Goal: Task Accomplishment & Management: Use online tool/utility

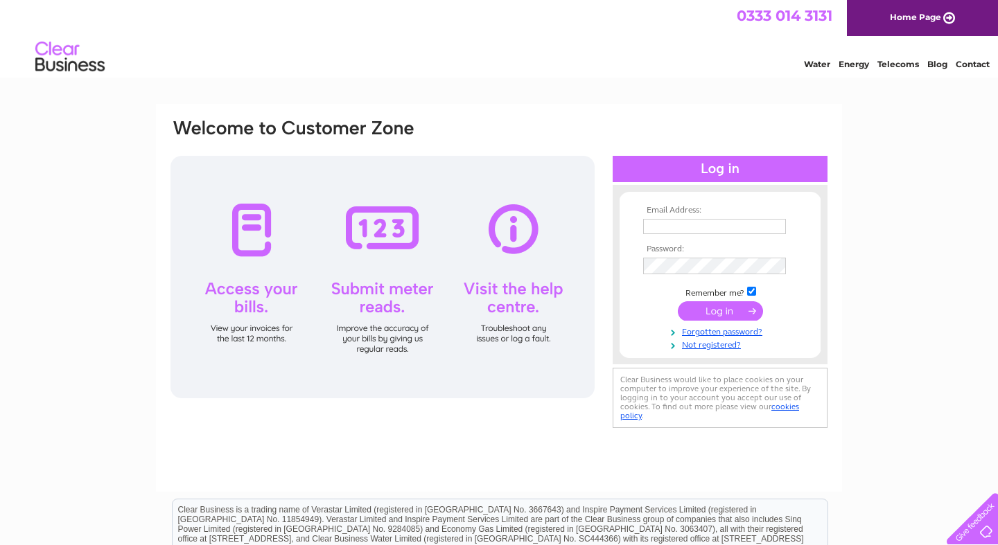
type input "lendriltd@gmail.com"
click at [727, 312] on input "submit" at bounding box center [720, 310] width 85 height 19
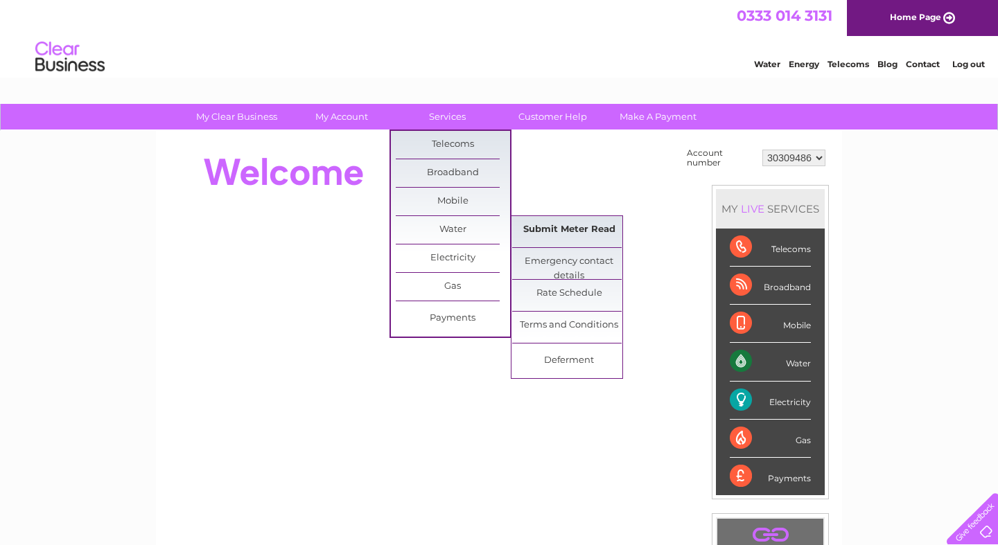
click at [567, 234] on link "Submit Meter Read" at bounding box center [569, 230] width 114 height 28
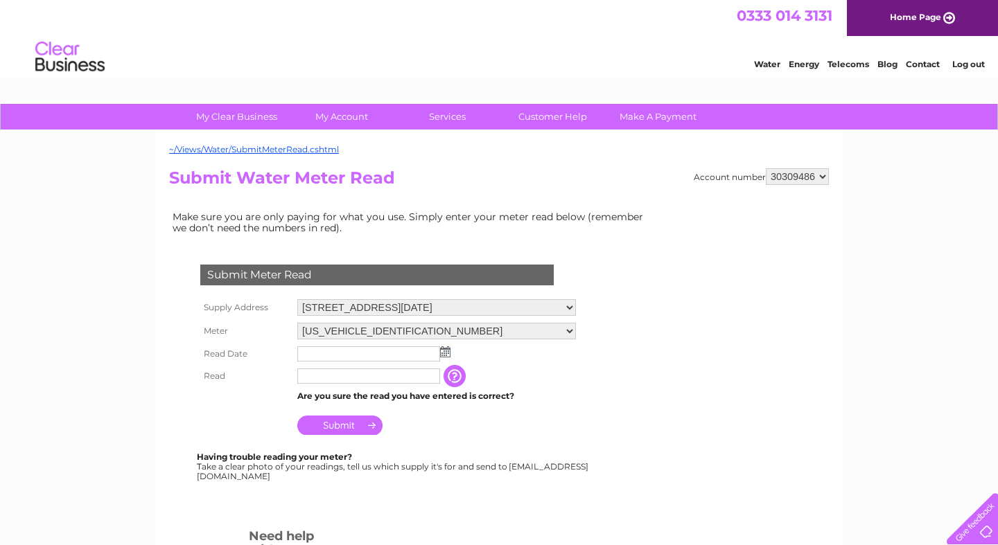
click at [444, 353] on img at bounding box center [445, 351] width 10 height 11
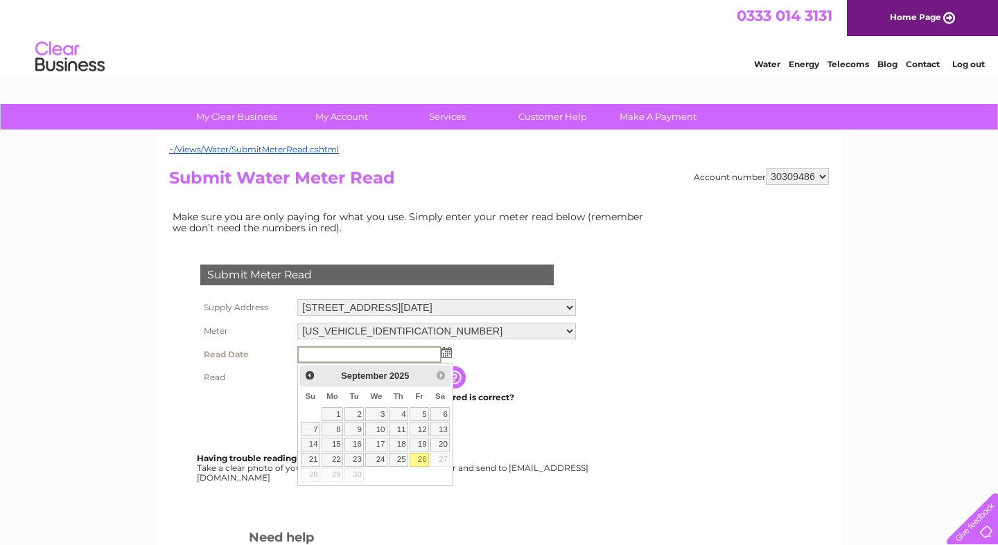
click at [416, 460] on link "26" at bounding box center [418, 460] width 19 height 14
type input "2025/09/26"
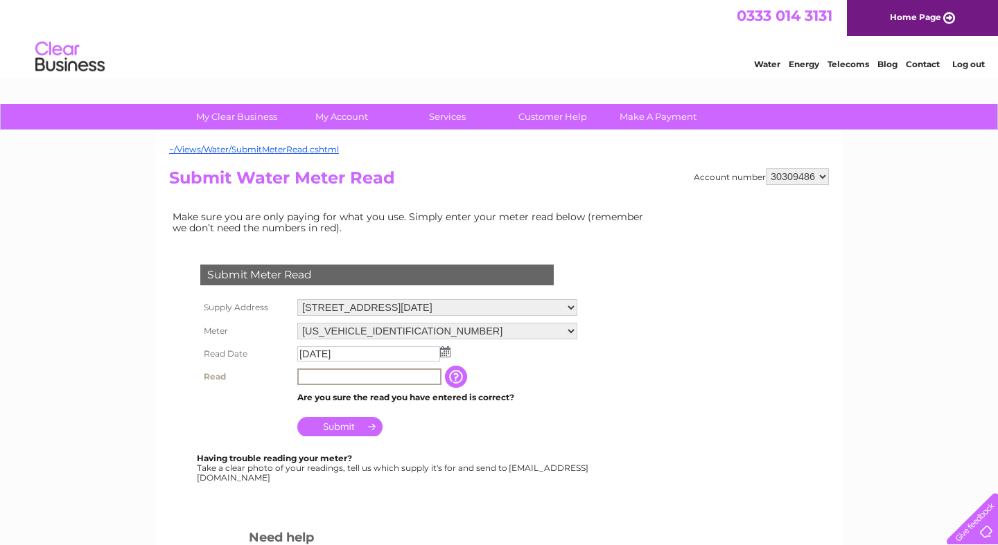
click at [405, 381] on input "text" at bounding box center [369, 377] width 144 height 17
type input "308"
click at [351, 434] on input "Submit" at bounding box center [339, 426] width 85 height 19
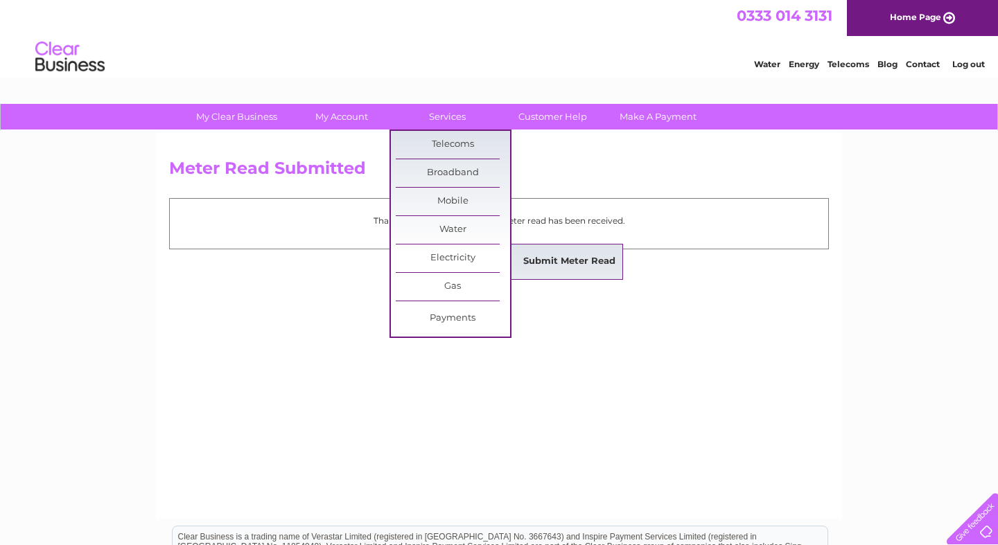
click at [567, 261] on link "Submit Meter Read" at bounding box center [569, 262] width 114 height 28
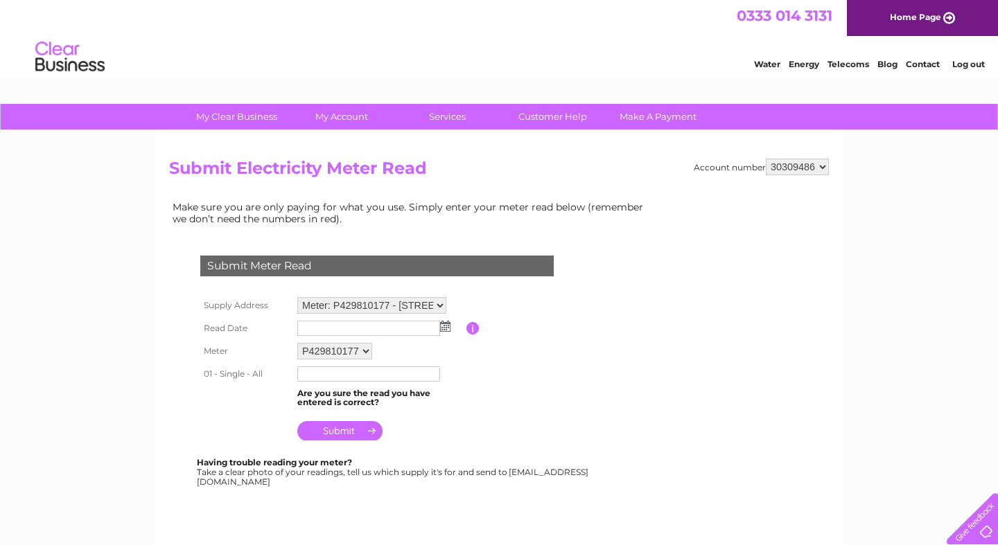
click at [441, 331] on img at bounding box center [445, 326] width 10 height 11
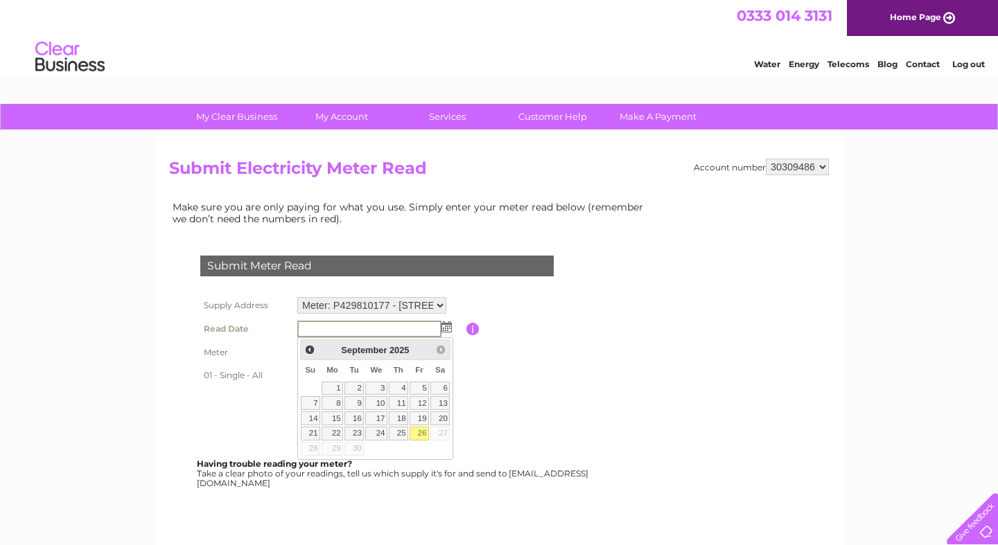
click at [417, 438] on link "26" at bounding box center [418, 434] width 19 height 14
type input "[DATE]"
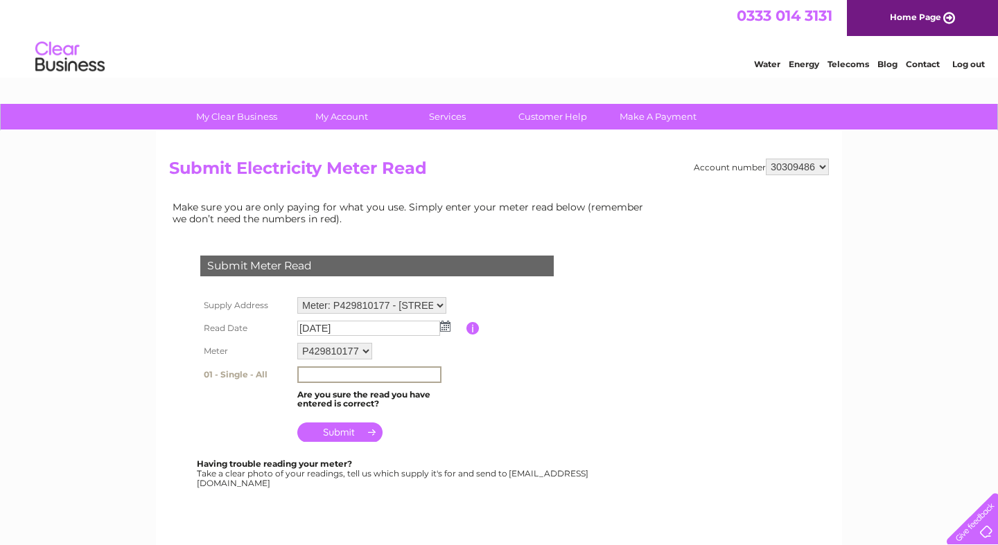
click at [353, 380] on input "text" at bounding box center [369, 375] width 144 height 17
type input "53209"
click at [310, 440] on input "submit" at bounding box center [339, 432] width 85 height 19
